Goal: Task Accomplishment & Management: Use online tool/utility

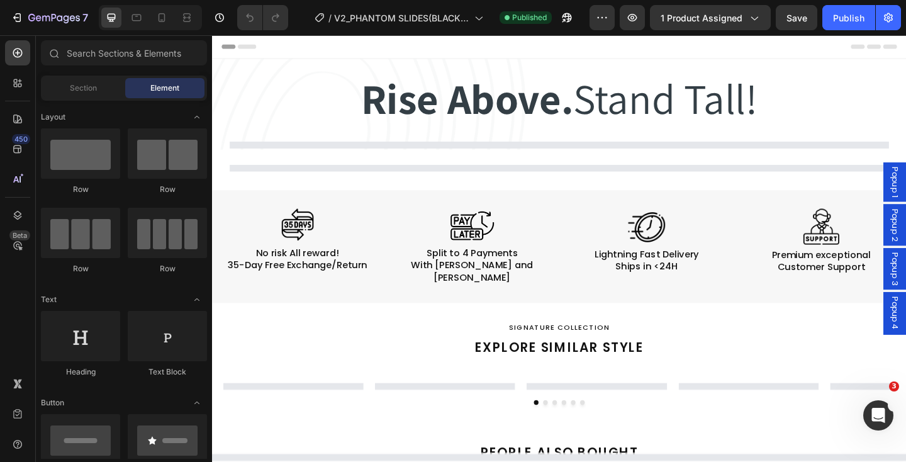
select select "EU 38-39 | US 5.5-6 | UK 5-5.5"
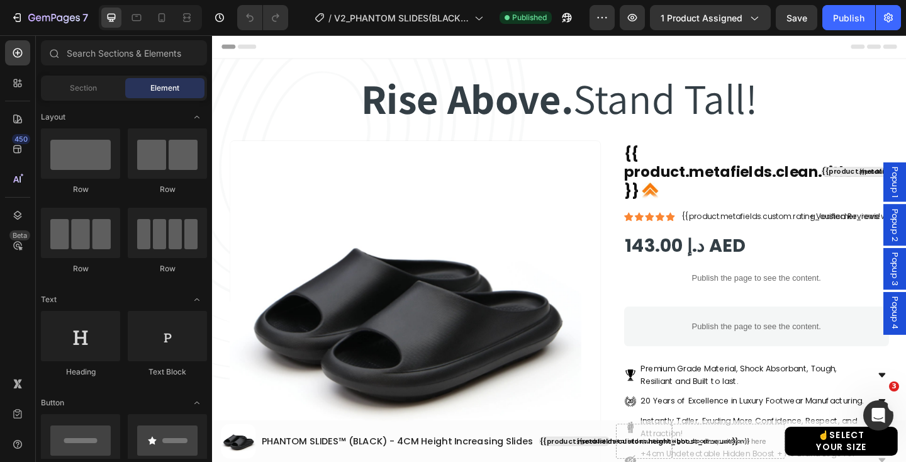
click at [625, 42] on div "Header" at bounding box center [589, 47] width 735 height 25
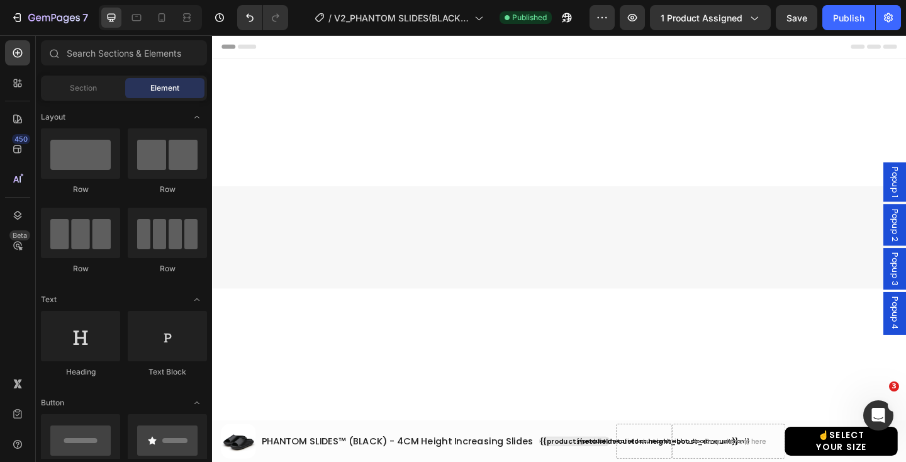
select select "EU 38-39 | US 5.5-6 | UK 5-5.5"
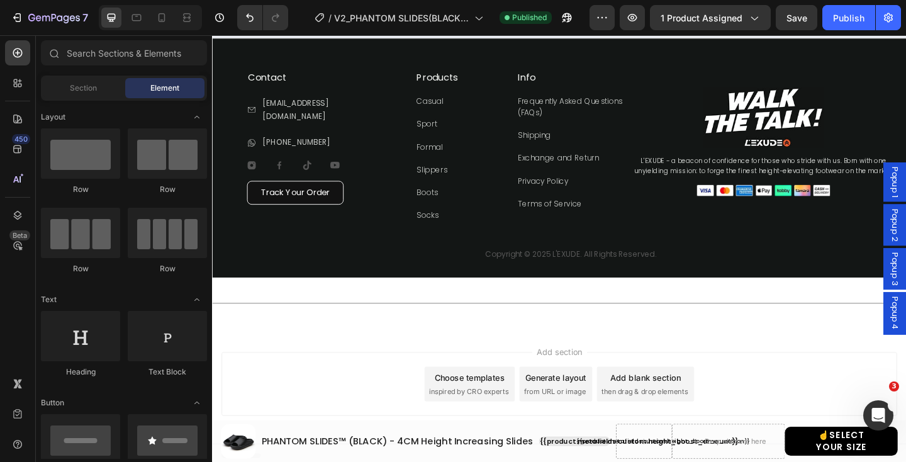
scroll to position [1239, 0]
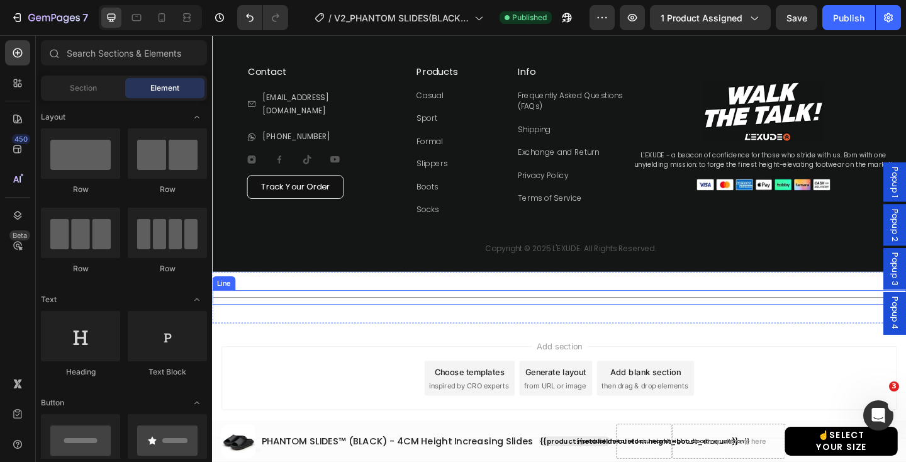
click at [606, 318] on div "Title Line" at bounding box center [589, 321] width 755 height 16
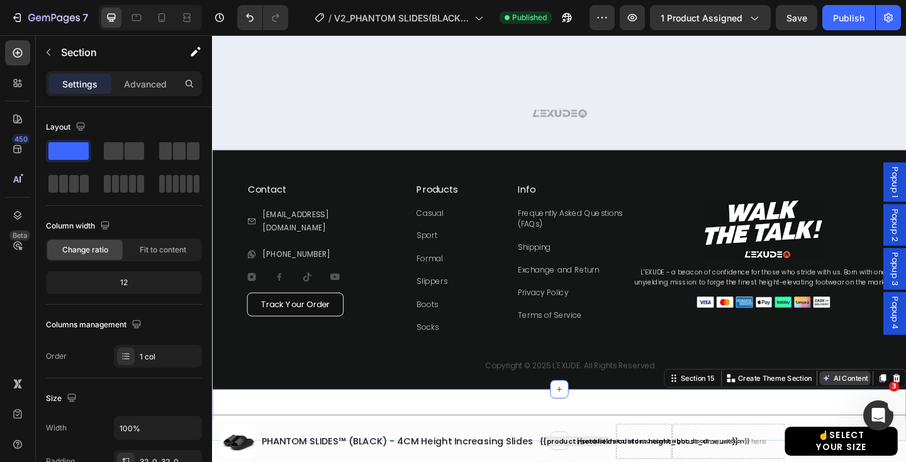
scroll to position [1133, 0]
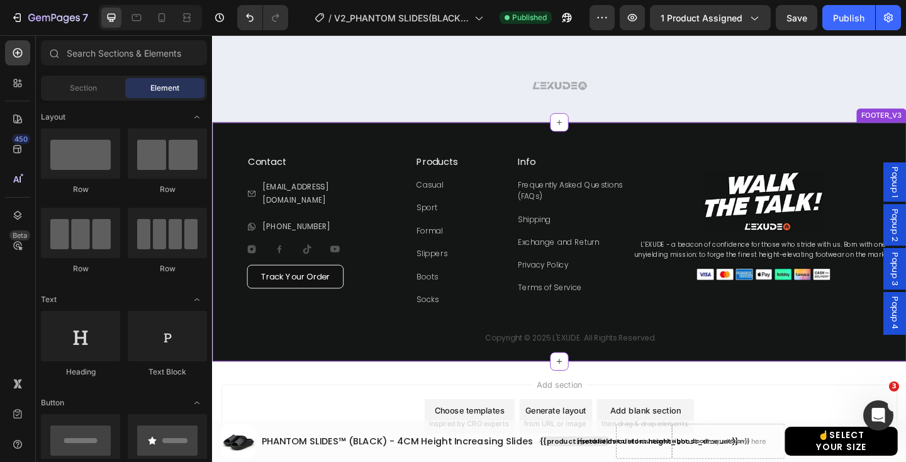
scroll to position [1182, 0]
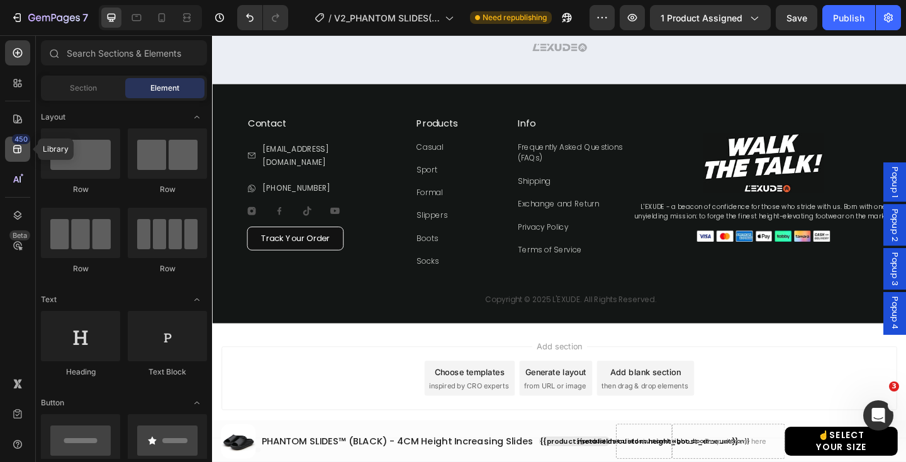
click at [20, 152] on icon at bounding box center [17, 149] width 8 height 8
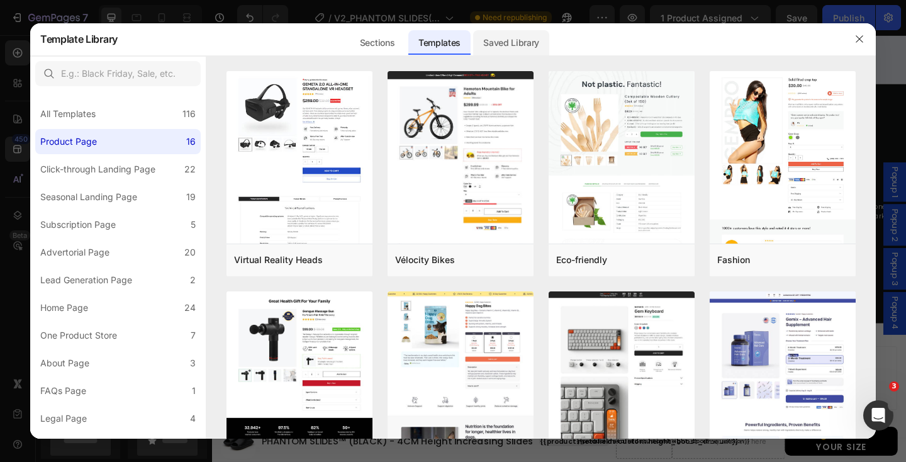
click at [514, 42] on div "Saved Library" at bounding box center [511, 42] width 76 height 25
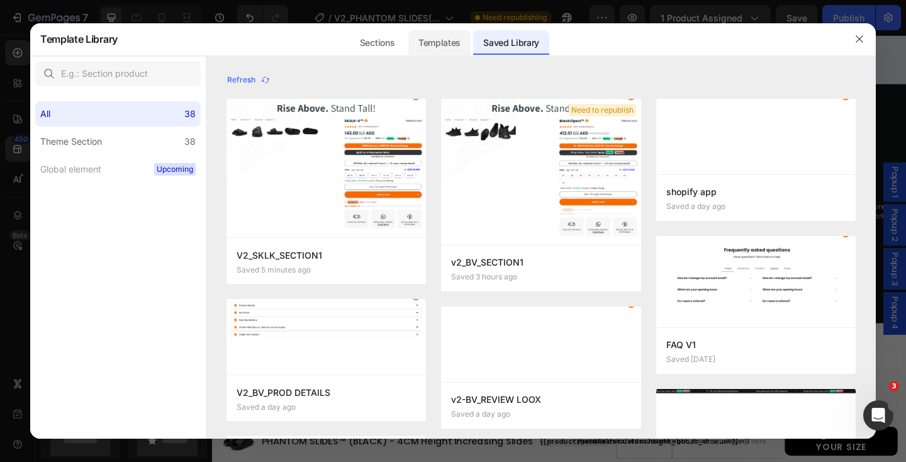
click at [464, 43] on div "Templates" at bounding box center [439, 42] width 62 height 25
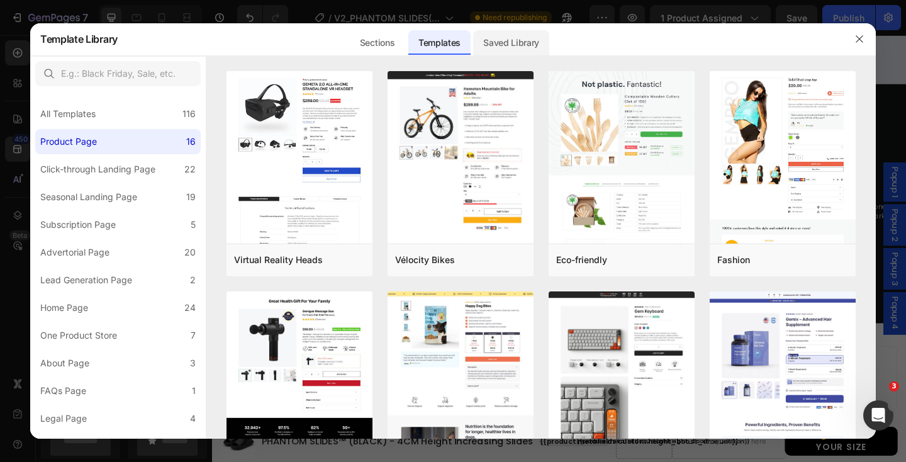
click at [520, 51] on div "Saved Library" at bounding box center [511, 42] width 76 height 25
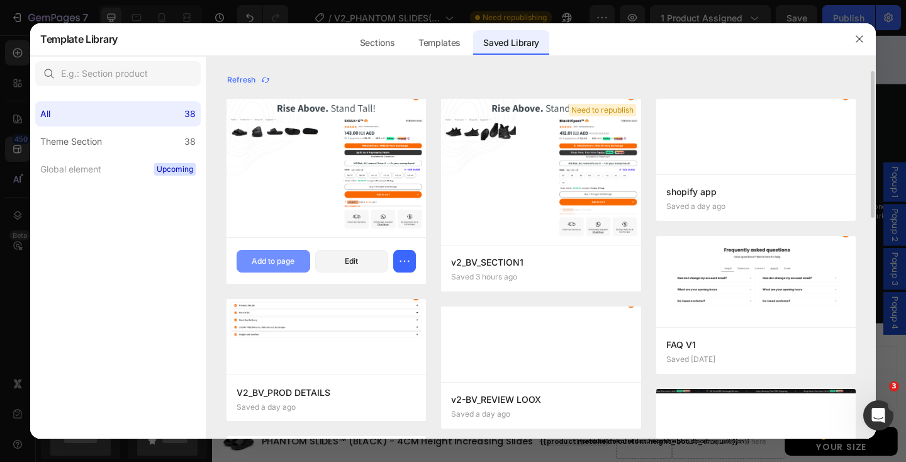
click at [277, 260] on div "Add to page" at bounding box center [273, 260] width 43 height 11
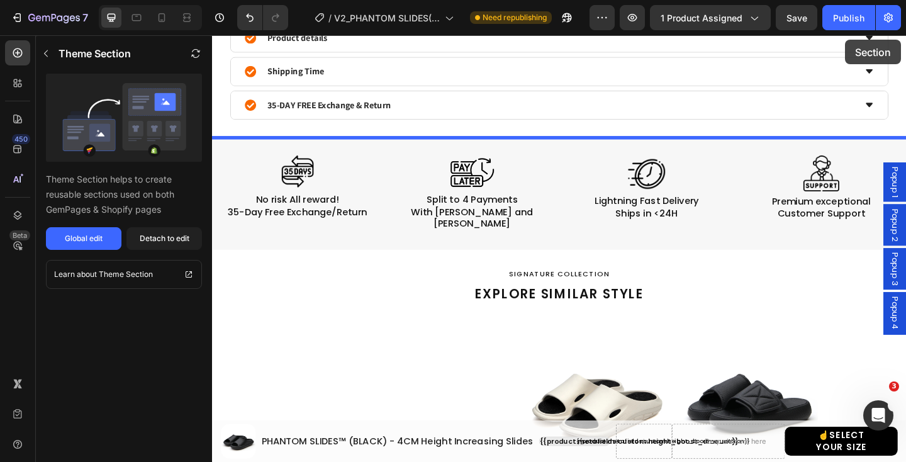
scroll to position [0, 0]
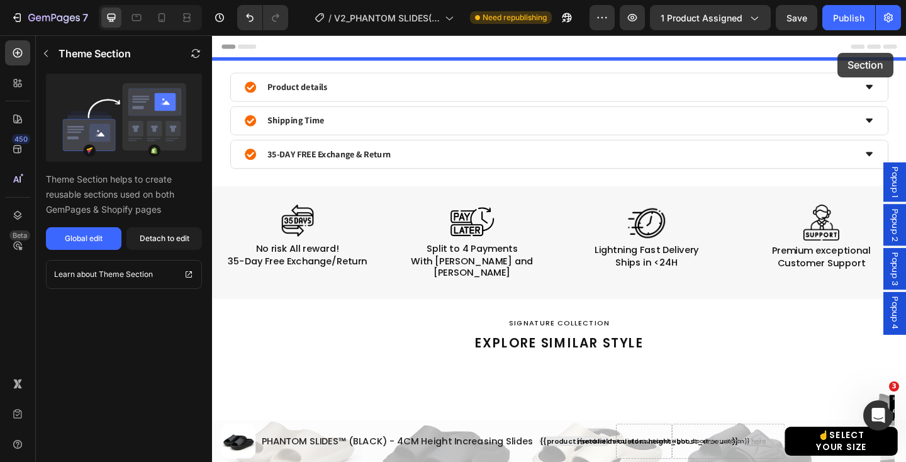
drag, startPoint x: 914, startPoint y: 71, endPoint x: 892, endPoint y: 54, distance: 27.3
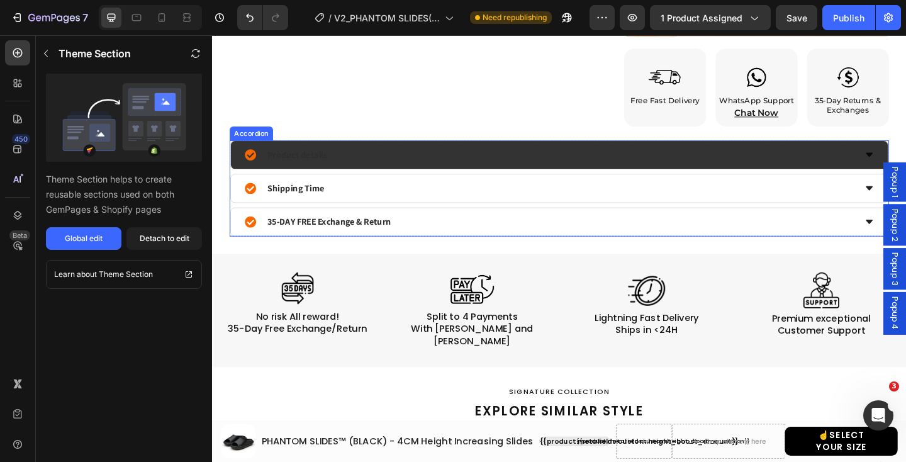
scroll to position [773, 0]
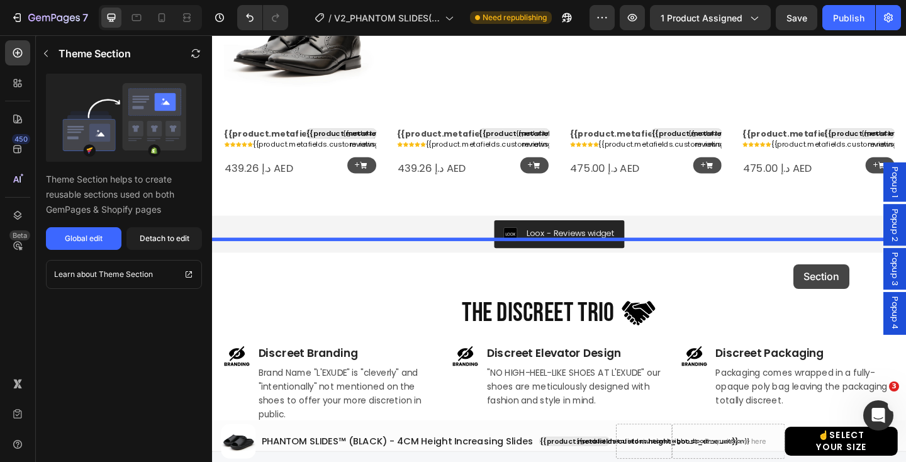
scroll to position [1790, 0]
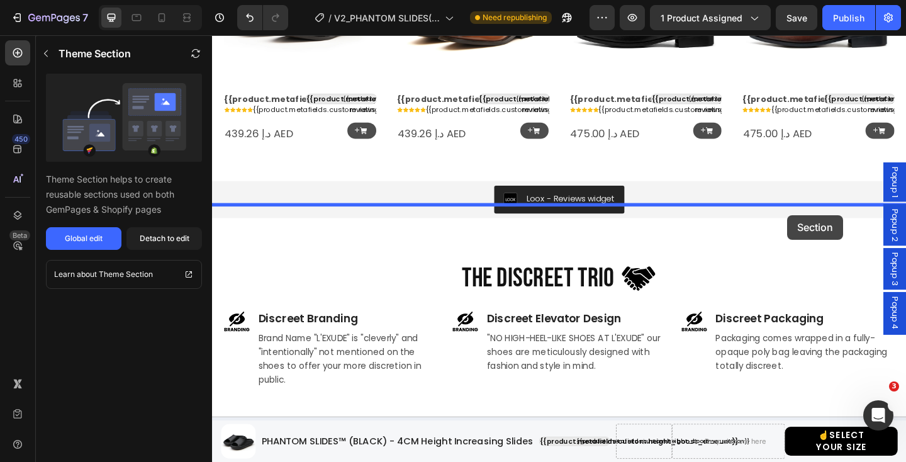
drag, startPoint x: 909, startPoint y: 157, endPoint x: 837, endPoint y: 231, distance: 102.8
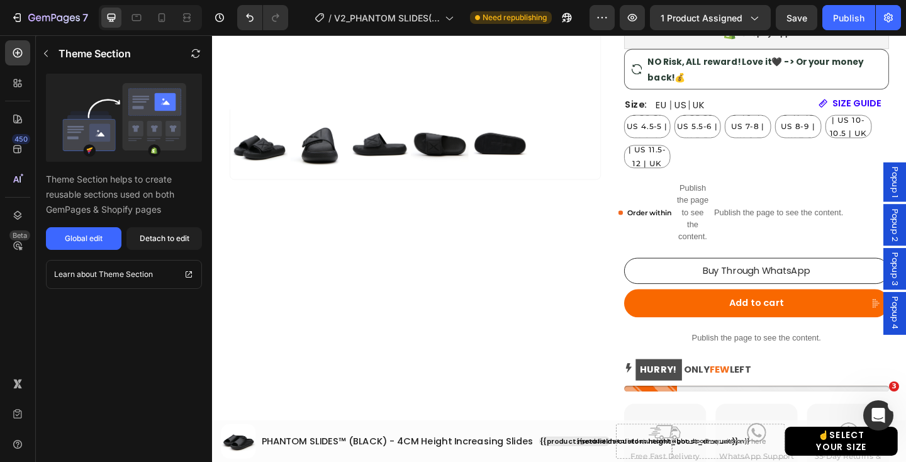
scroll to position [742, 0]
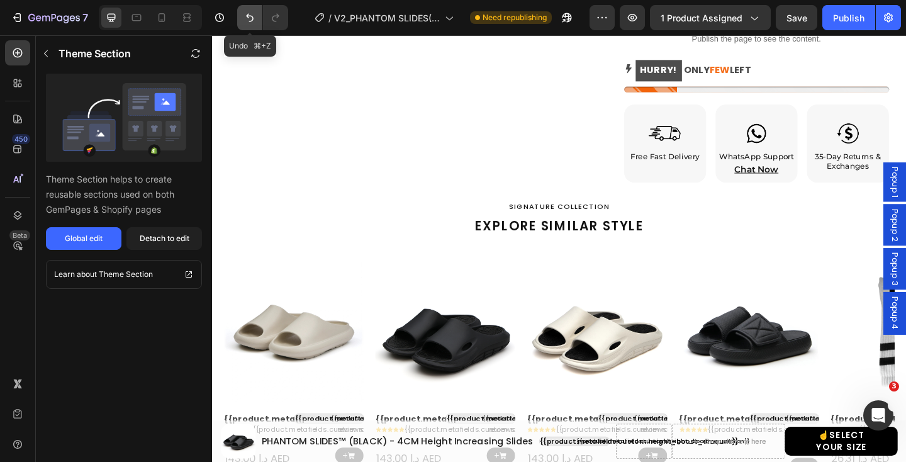
click at [251, 16] on icon "Undo/Redo" at bounding box center [250, 18] width 8 height 8
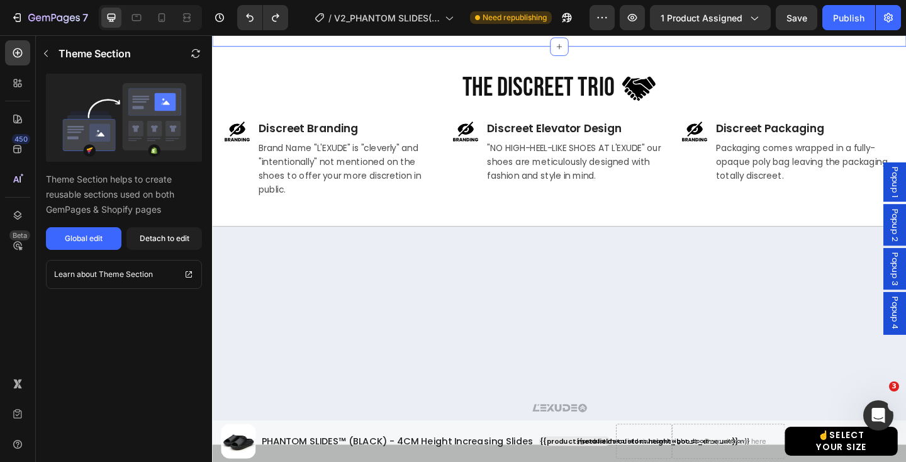
scroll to position [1732, 0]
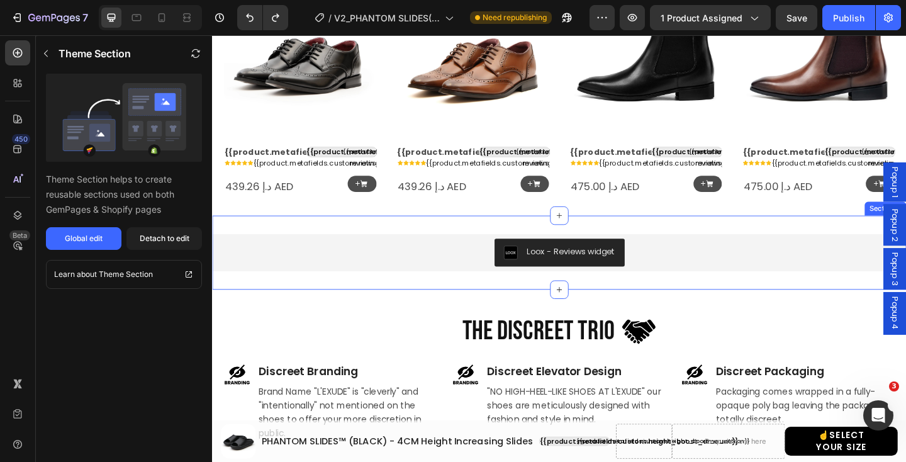
click at [466, 239] on div "Loox - Reviews widget Loox Section 11" at bounding box center [589, 272] width 755 height 81
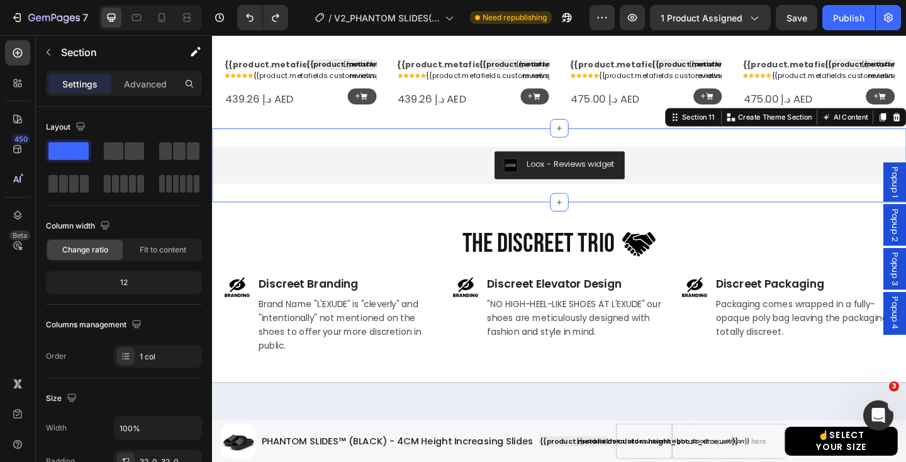
scroll to position [1830, 0]
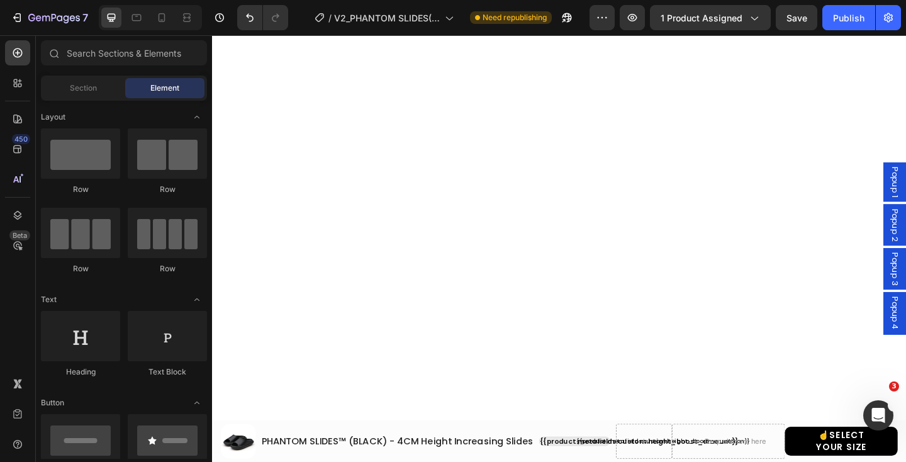
scroll to position [797, 0]
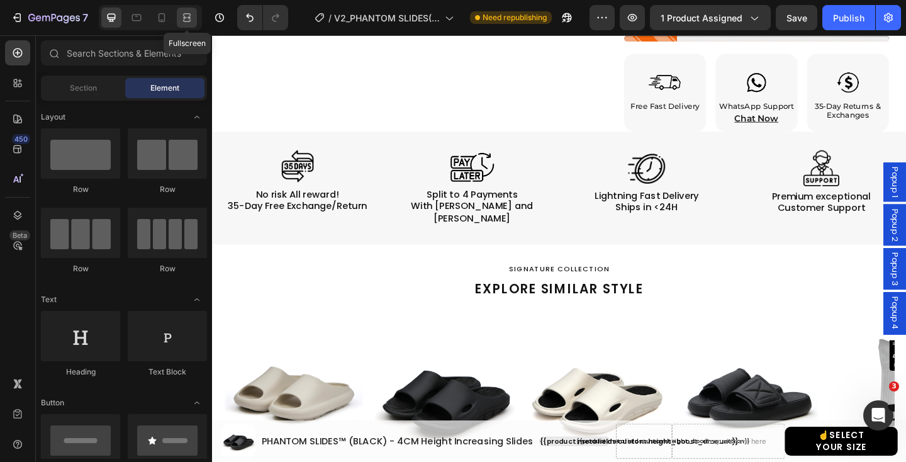
click at [186, 20] on icon at bounding box center [187, 17] width 13 height 13
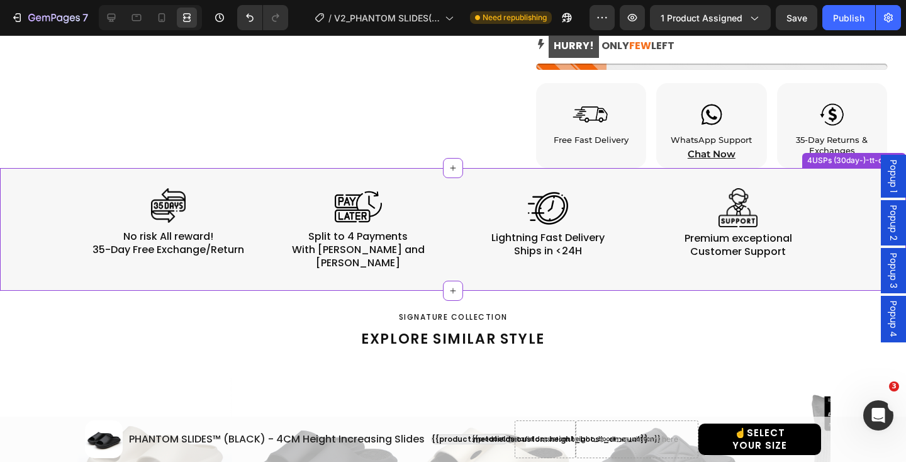
scroll to position [735, 0]
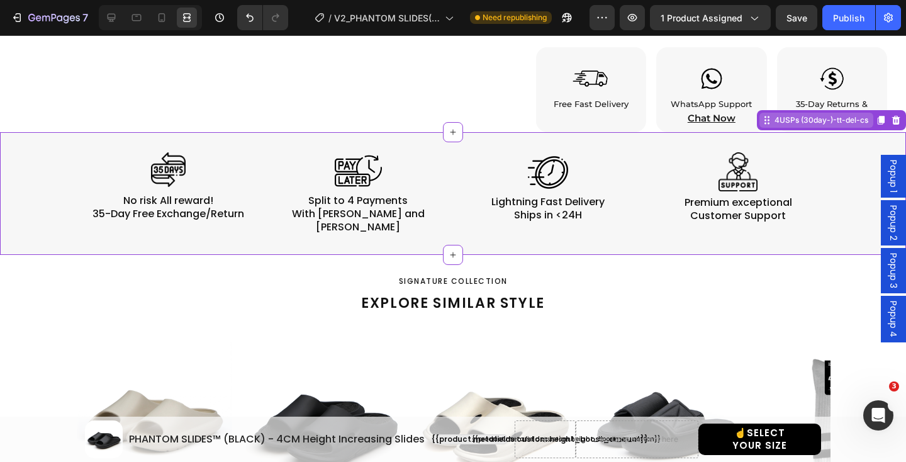
click at [827, 128] on div "4USPs (30day-)-tt-del-cs" at bounding box center [816, 120] width 114 height 15
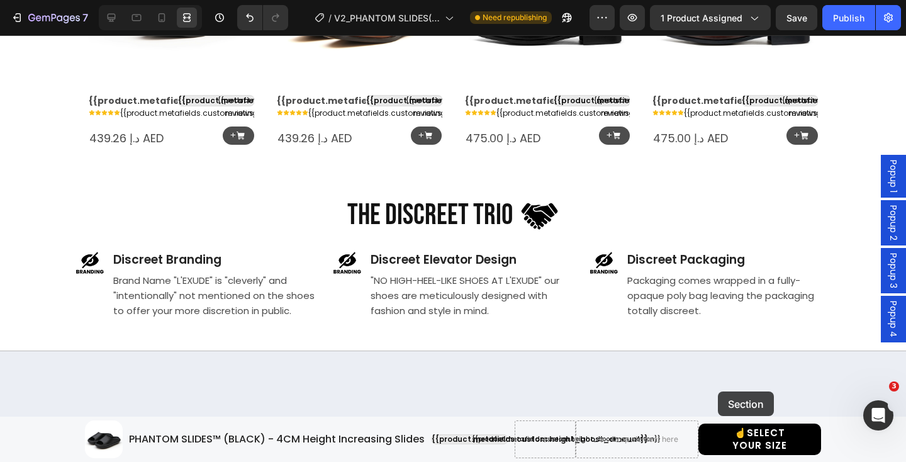
scroll to position [1784, 0]
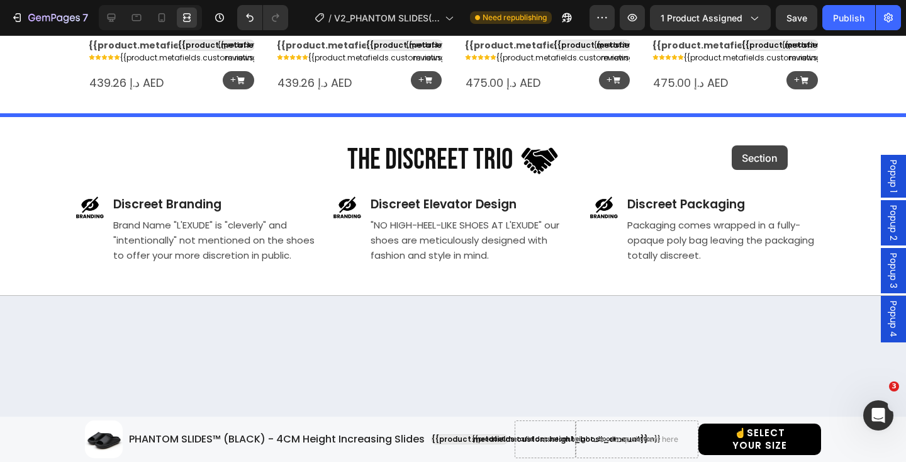
drag, startPoint x: 798, startPoint y: 122, endPoint x: 732, endPoint y: 147, distance: 70.5
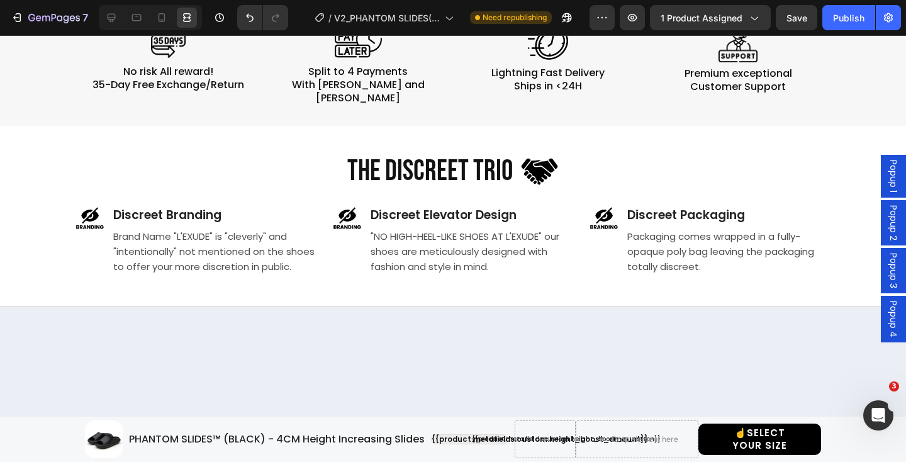
scroll to position [1672, 0]
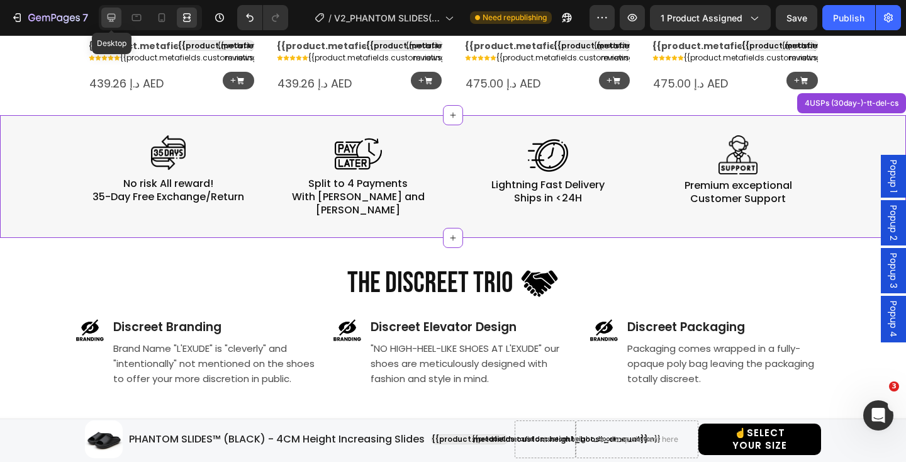
click at [111, 20] on icon at bounding box center [111, 17] width 13 height 13
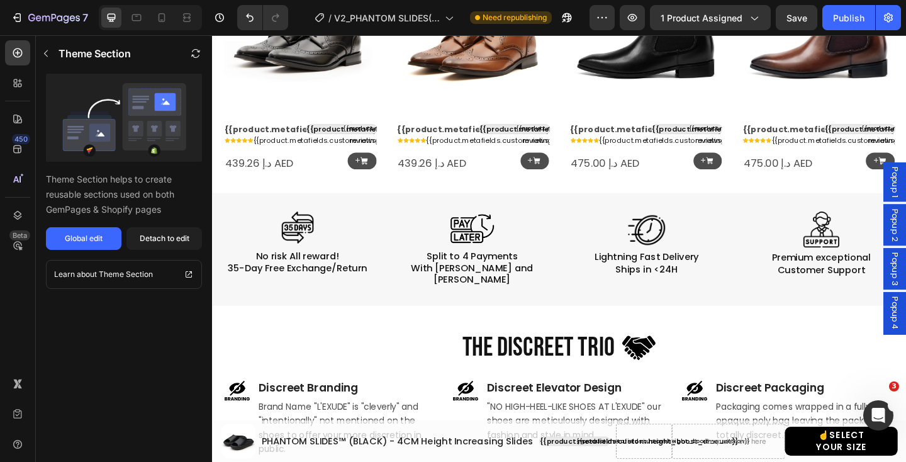
scroll to position [1674, 0]
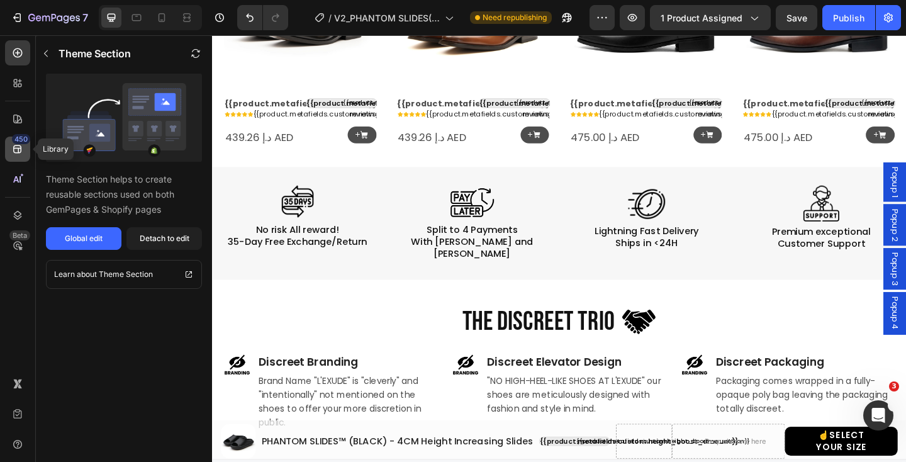
click at [22, 151] on icon at bounding box center [17, 149] width 13 height 13
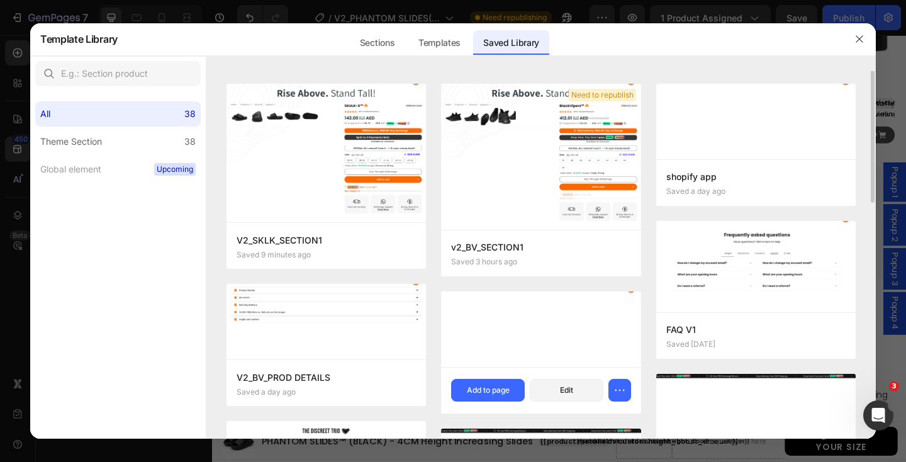
scroll to position [0, 0]
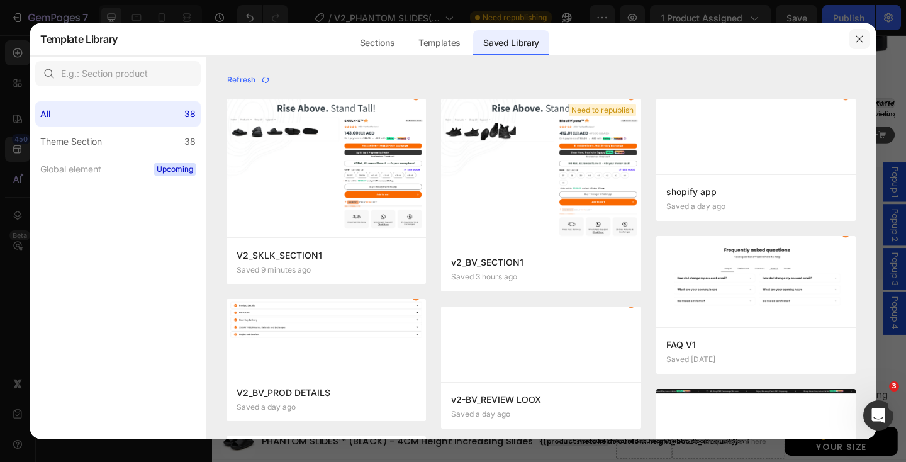
click at [863, 33] on button "button" at bounding box center [859, 39] width 20 height 20
